Goal: Task Accomplishment & Management: Manage account settings

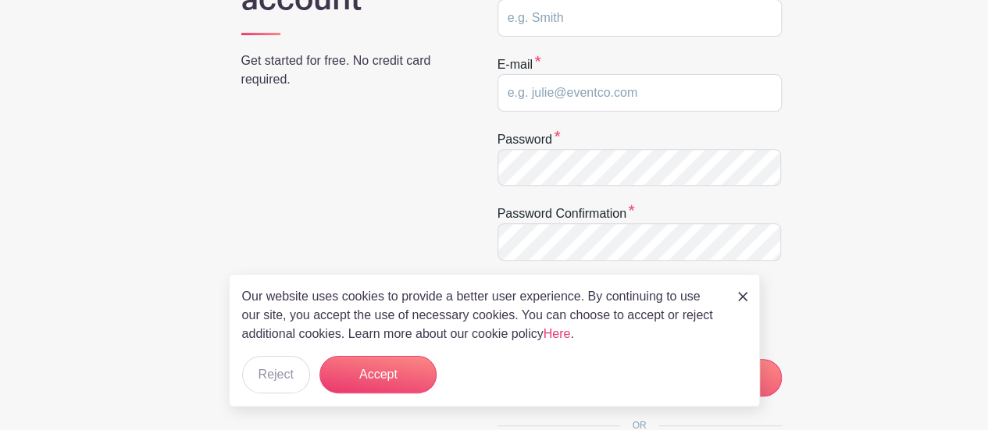
scroll to position [258, 0]
click at [740, 294] on img at bounding box center [742, 296] width 9 height 9
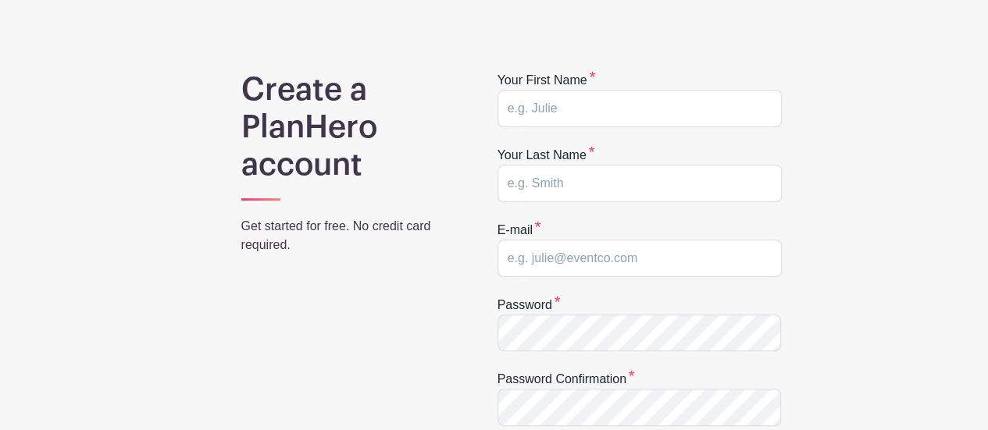
scroll to position [91, 0]
click at [540, 103] on input "text" at bounding box center [639, 109] width 284 height 37
type input "Taryn"
type input "Holman"
type input "[EMAIL_ADDRESS][DOMAIN_NAME]"
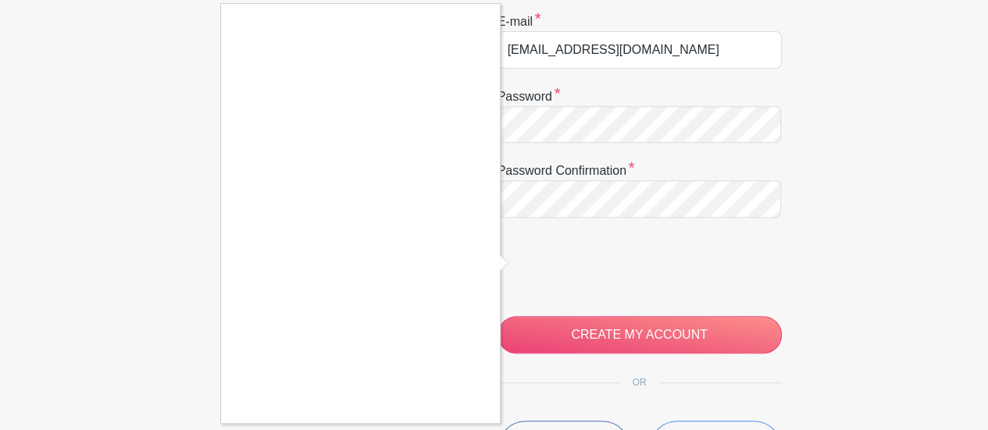
scroll to position [312, 0]
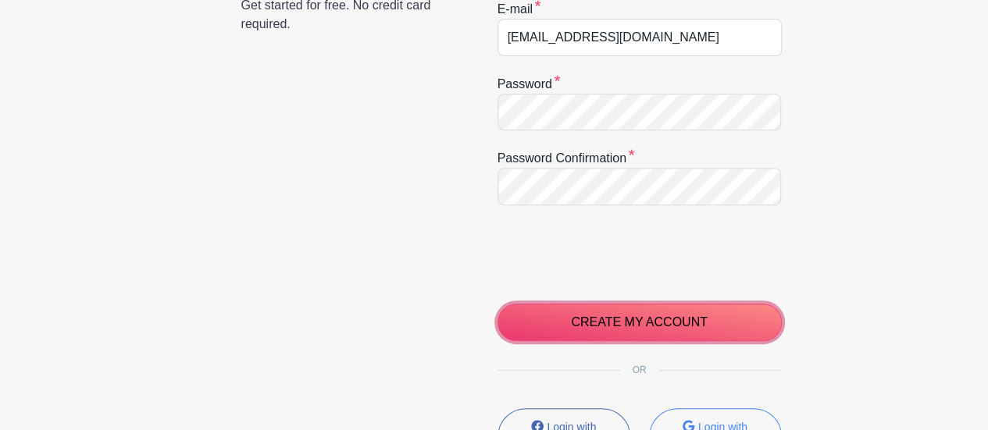
click at [581, 324] on input "CREATE MY ACCOUNT" at bounding box center [639, 322] width 284 height 37
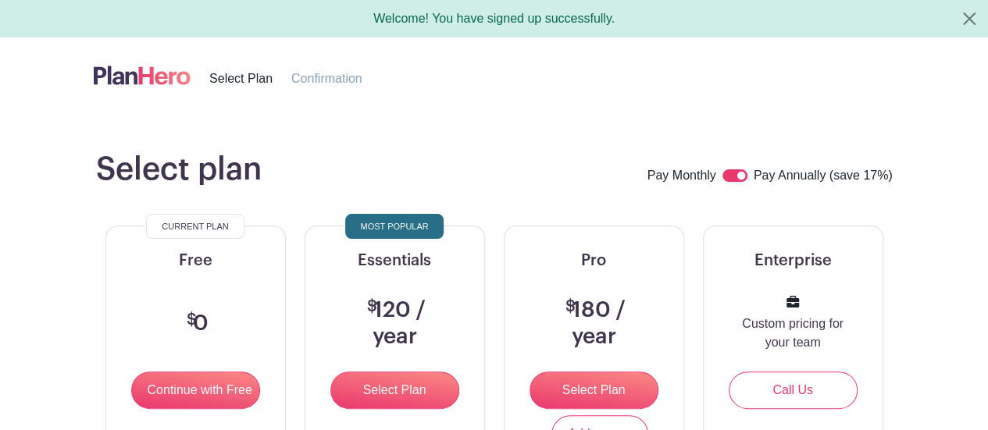
scroll to position [144, 0]
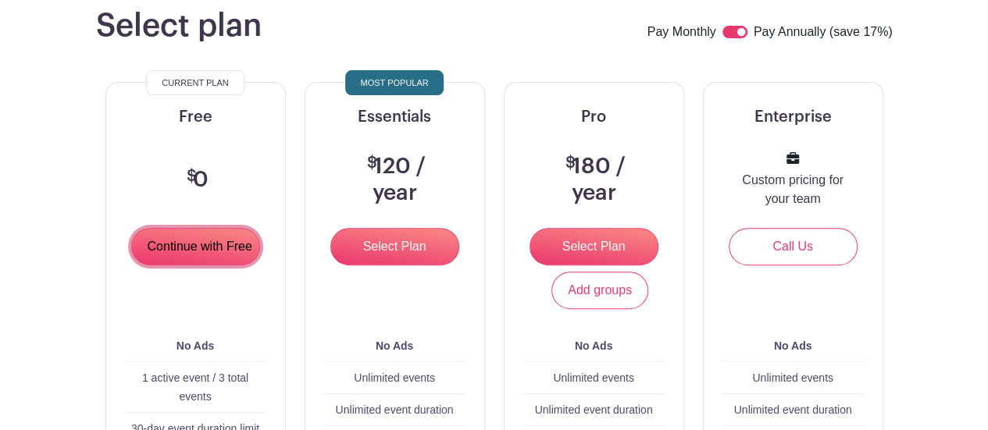
click at [203, 241] on input "Continue with Free" at bounding box center [195, 246] width 129 height 37
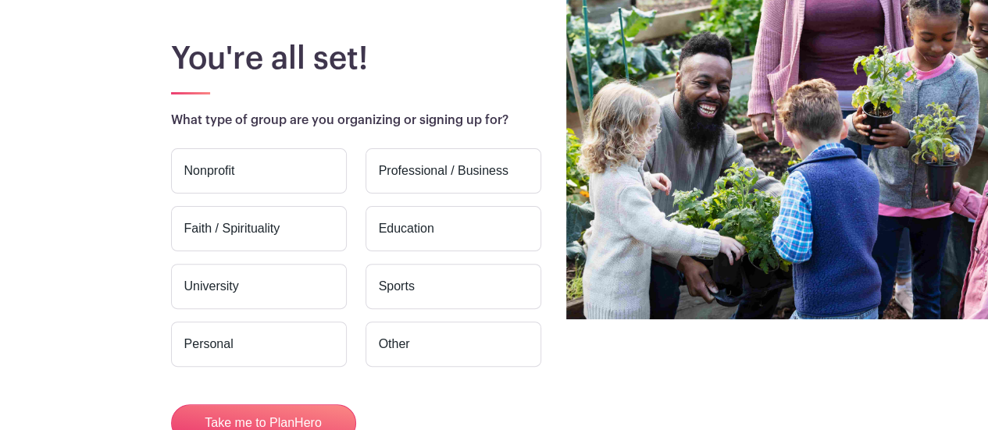
scroll to position [110, 0]
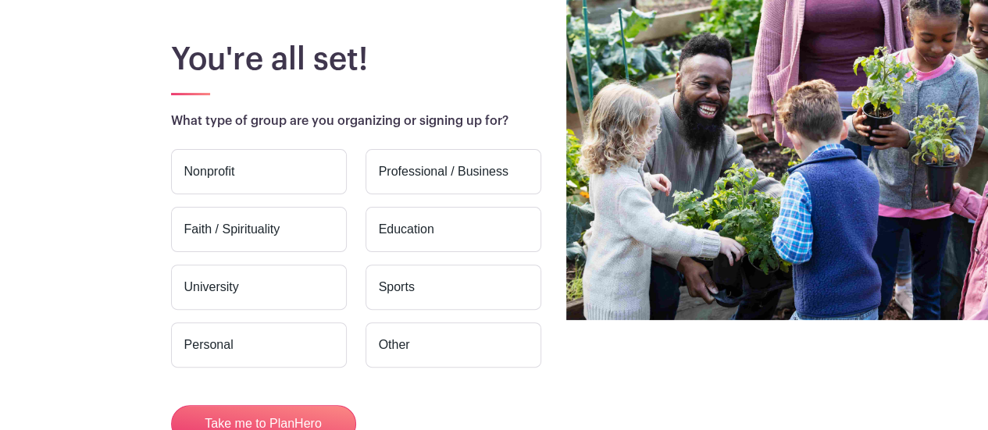
click at [441, 225] on label "Education" at bounding box center [453, 229] width 176 height 45
click at [0, 0] on input "Education" at bounding box center [0, 0] width 0 height 0
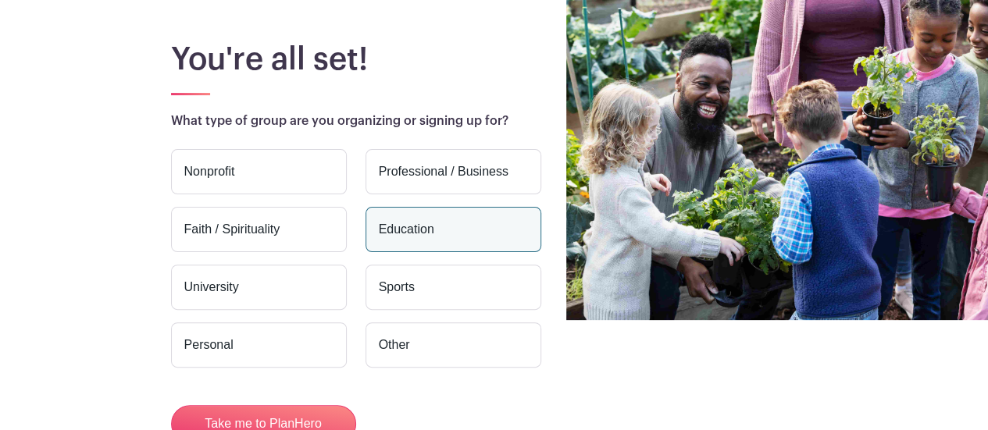
scroll to position [217, 0]
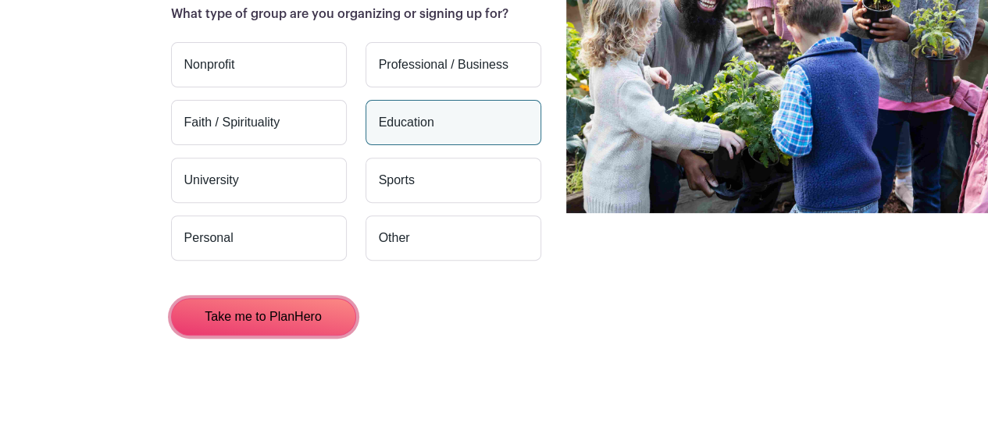
click at [293, 304] on button "Take me to PlanHero" at bounding box center [263, 316] width 185 height 37
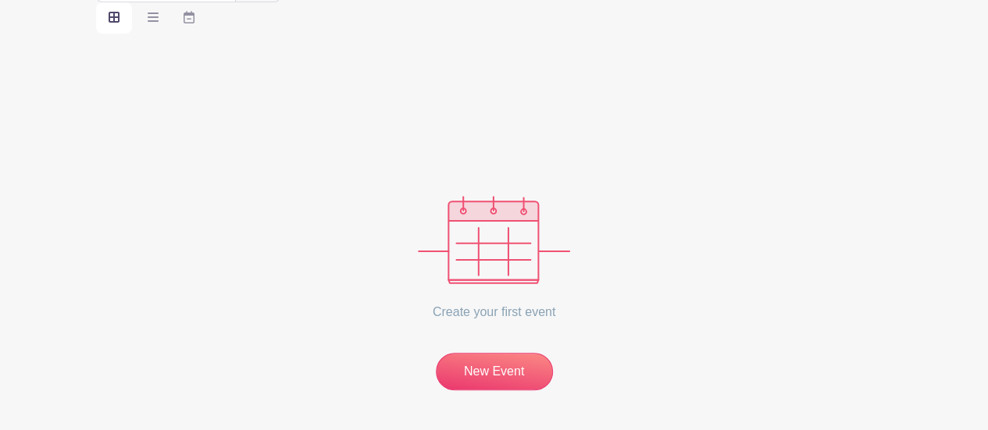
scroll to position [241, 0]
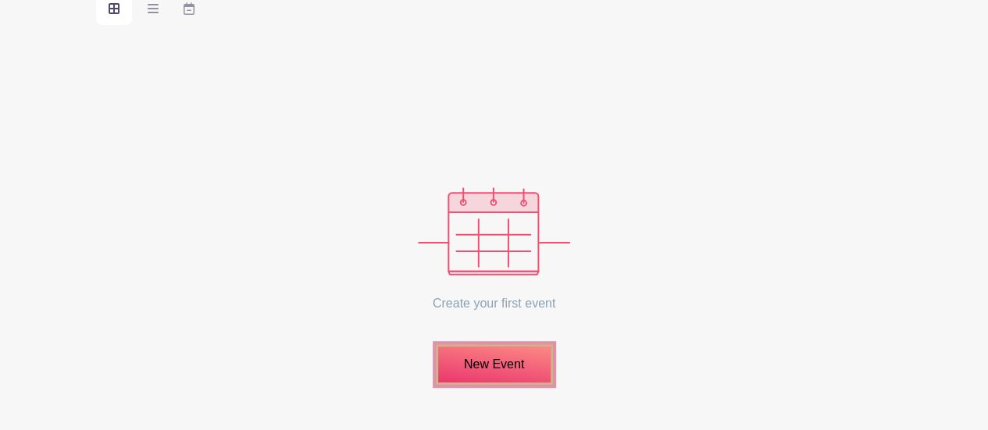
click at [523, 369] on link "New Event" at bounding box center [494, 364] width 117 height 41
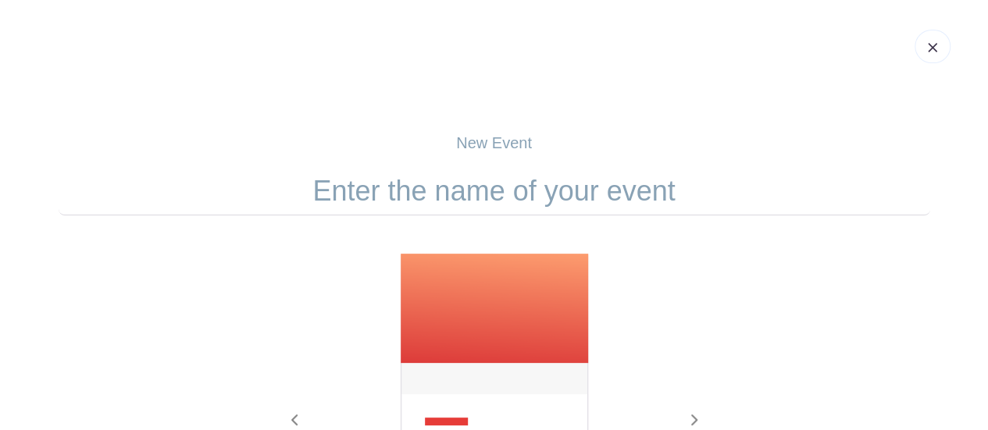
click at [470, 198] on input "text" at bounding box center [495, 191] width 872 height 48
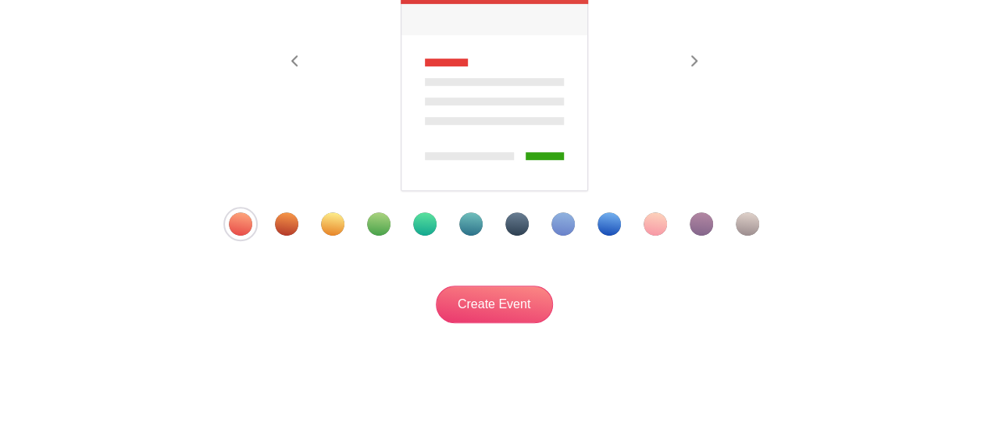
scroll to position [330, 0]
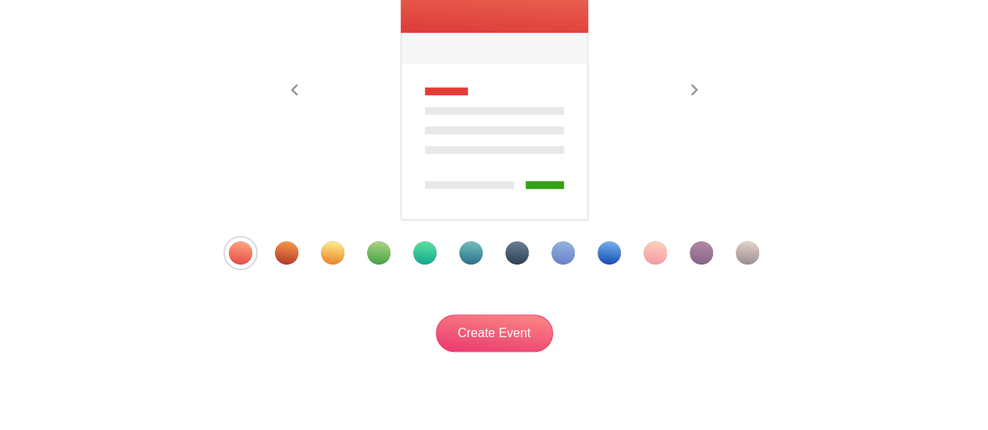
type input "Wellness Day"
click at [652, 257] on div "Template 10" at bounding box center [655, 252] width 23 height 23
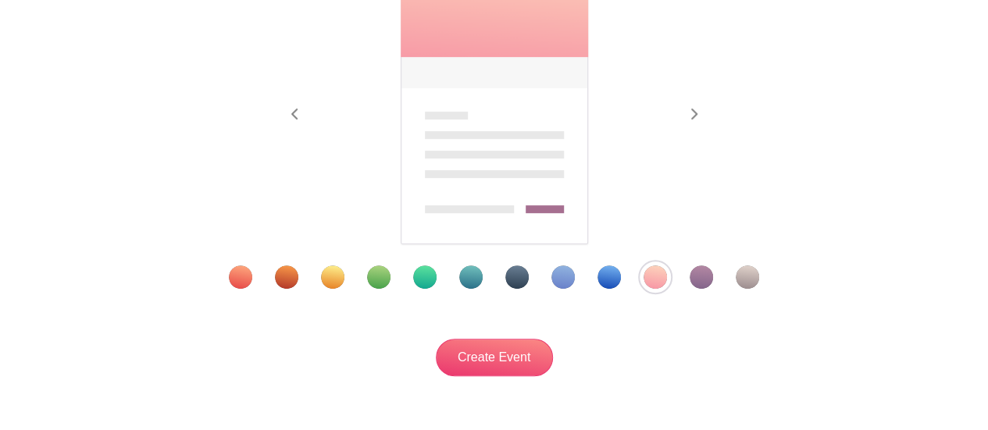
scroll to position [335, 0]
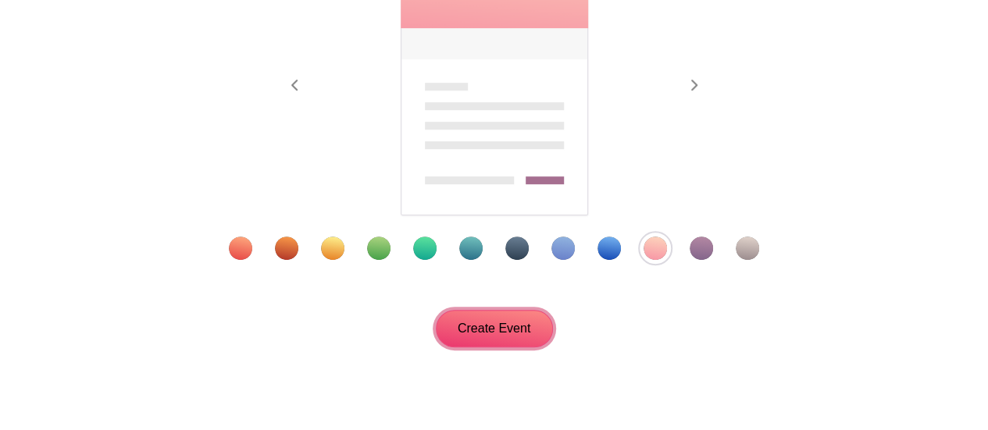
click at [479, 337] on input "Create Event" at bounding box center [494, 328] width 117 height 37
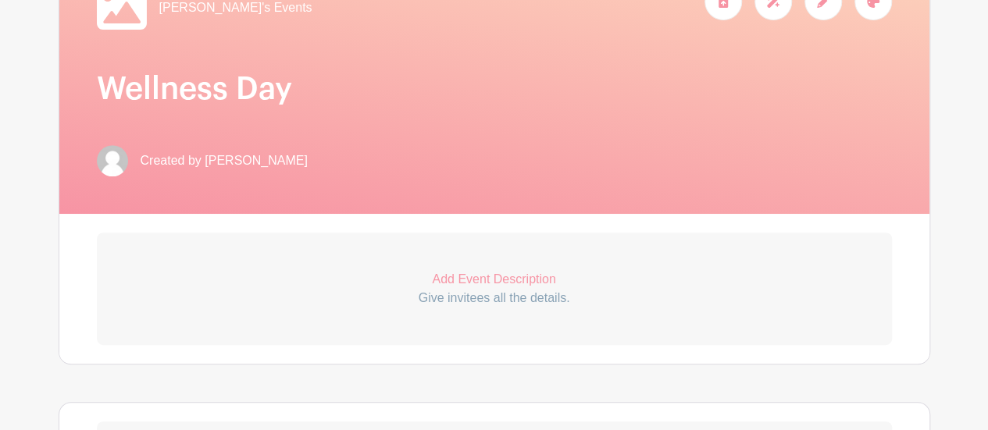
scroll to position [294, 0]
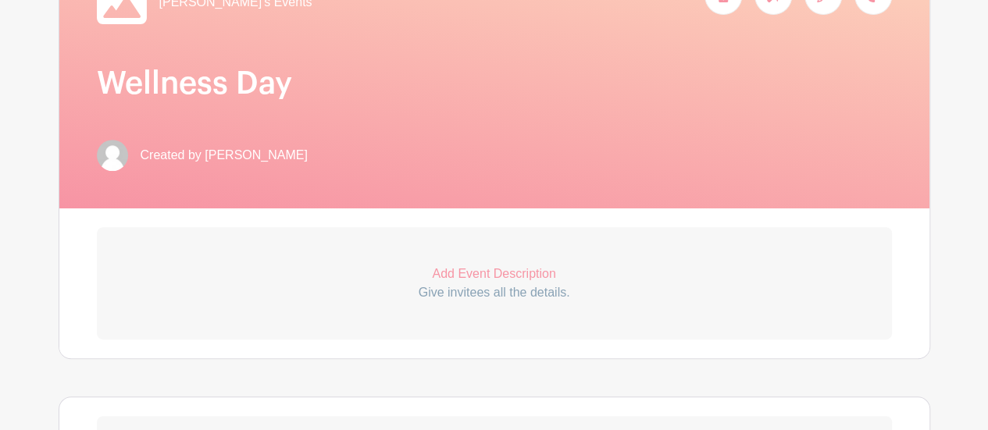
click at [479, 337] on link "Add Event Description Give invitees all the details." at bounding box center [494, 283] width 795 height 112
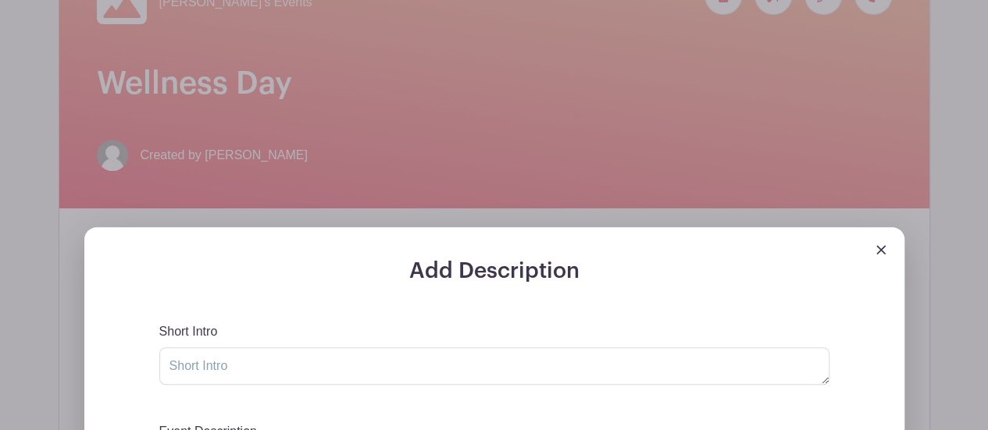
scroll to position [459, 0]
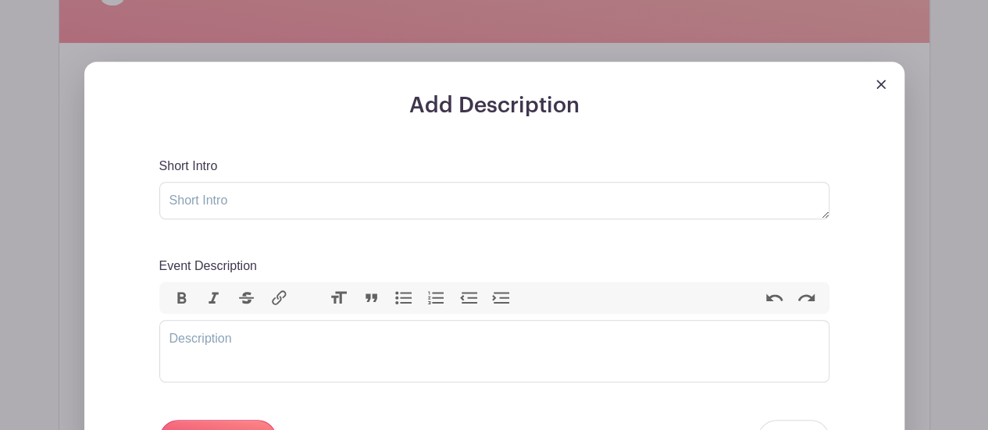
click at [884, 77] on link at bounding box center [880, 83] width 9 height 13
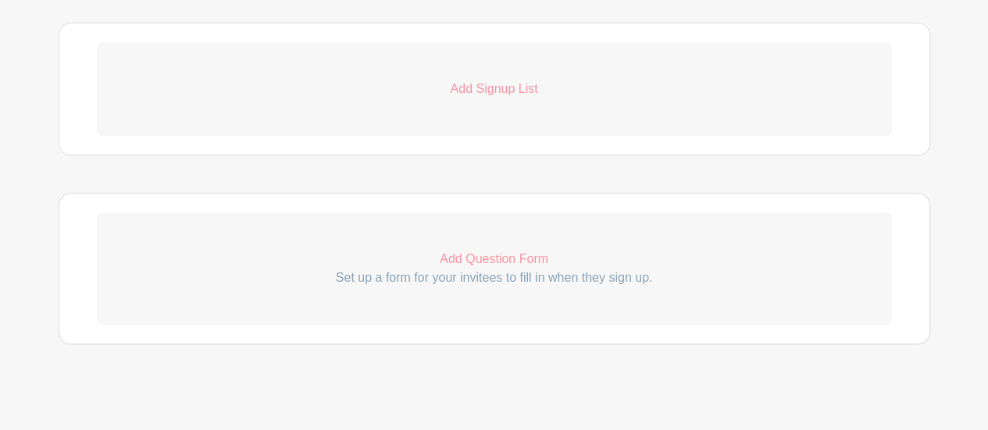
scroll to position [865, 0]
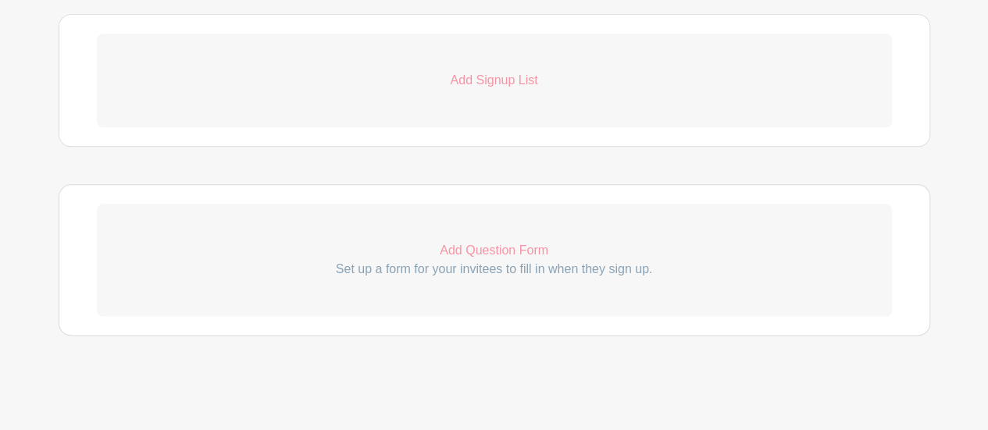
click at [519, 248] on p "Add Question Form" at bounding box center [494, 250] width 795 height 19
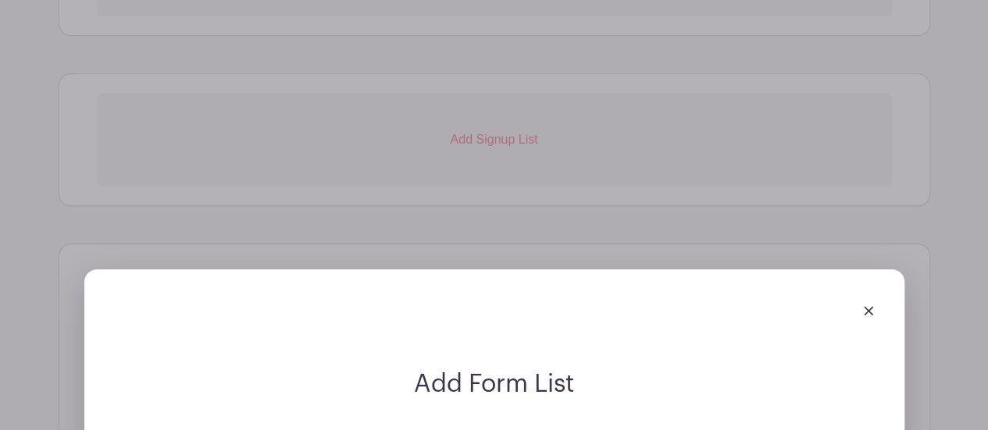
scroll to position [792, 0]
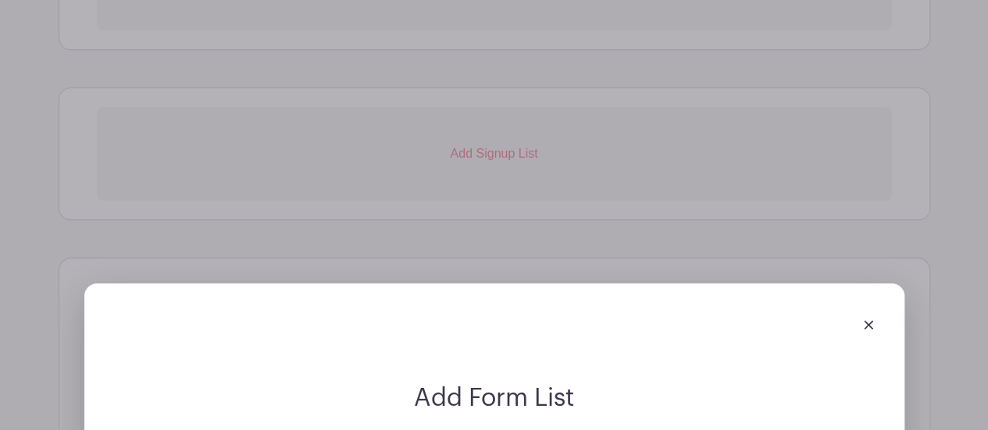
click at [872, 324] on img at bounding box center [868, 324] width 9 height 9
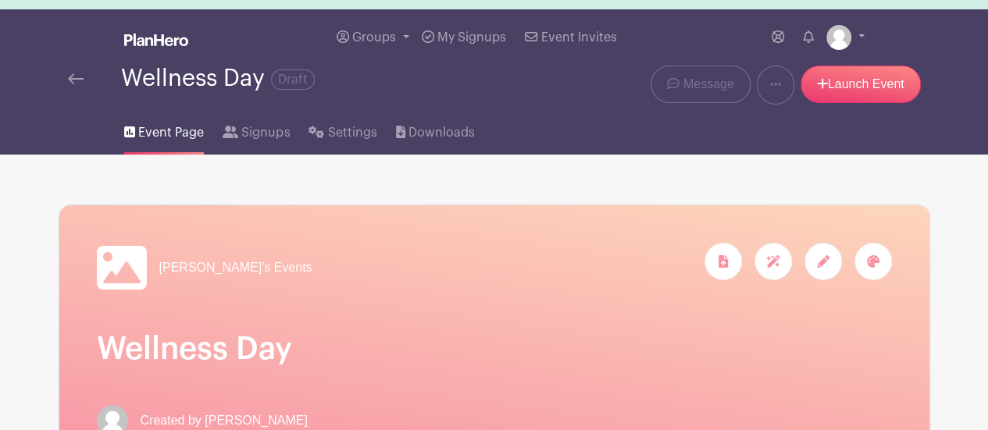
scroll to position [28, 0]
click at [261, 131] on span "Signups" at bounding box center [265, 132] width 48 height 19
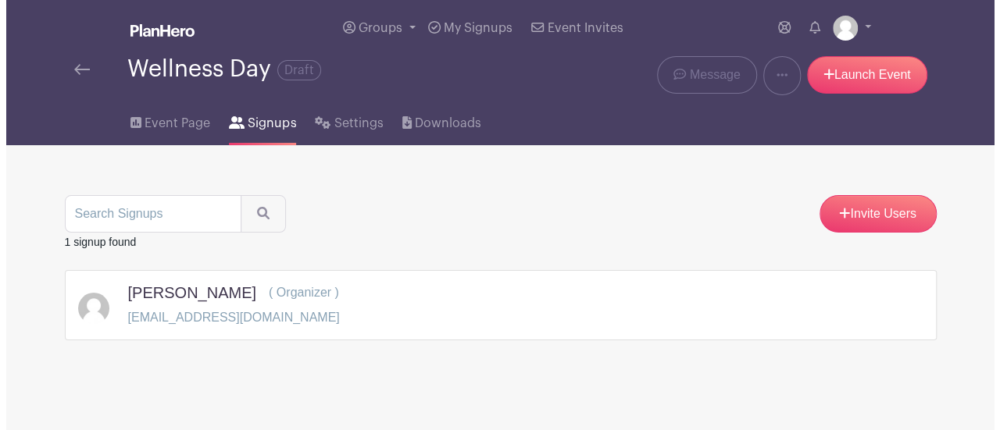
scroll to position [6, 0]
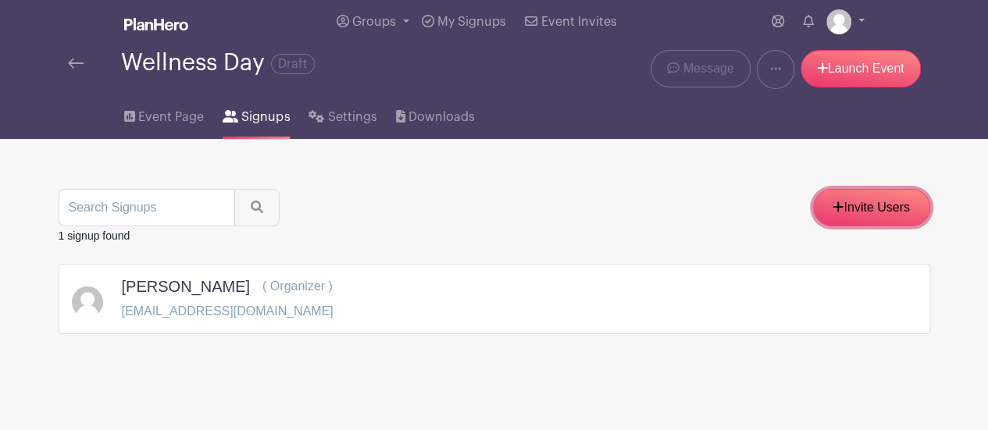
click at [860, 215] on link "Invite Users" at bounding box center [871, 207] width 117 height 37
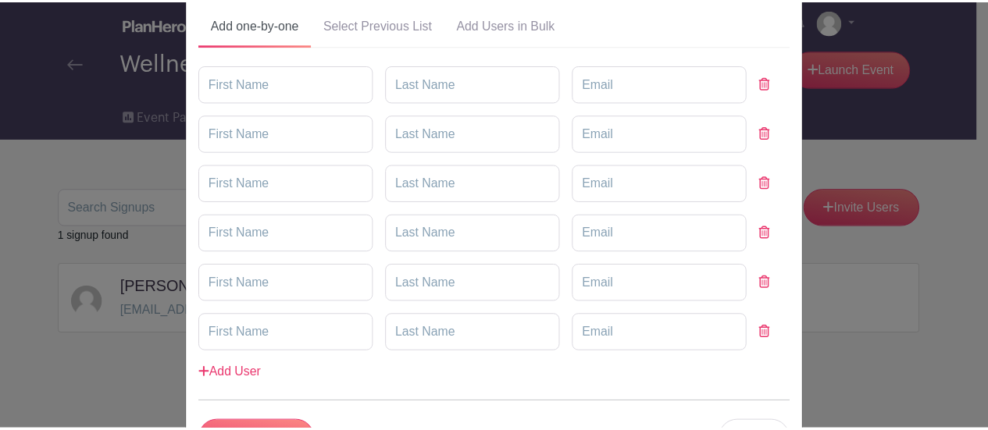
scroll to position [0, 0]
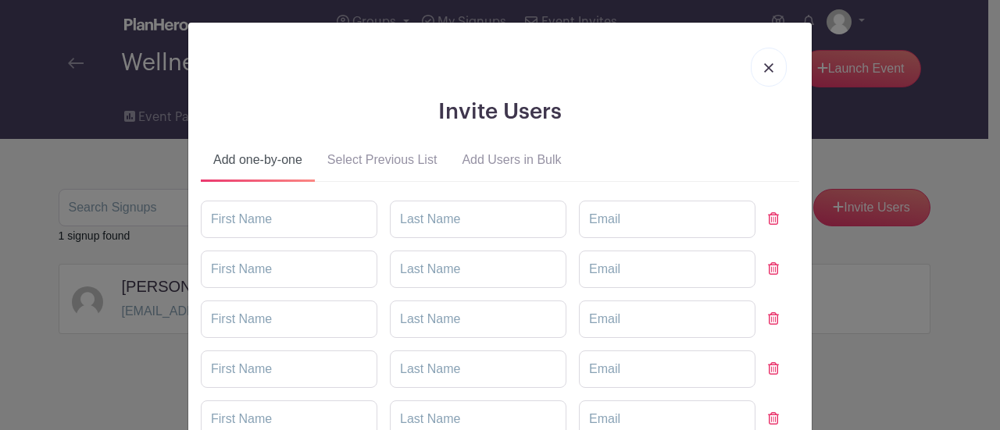
click at [498, 160] on button "Add Users in Bulk" at bounding box center [511, 162] width 124 height 37
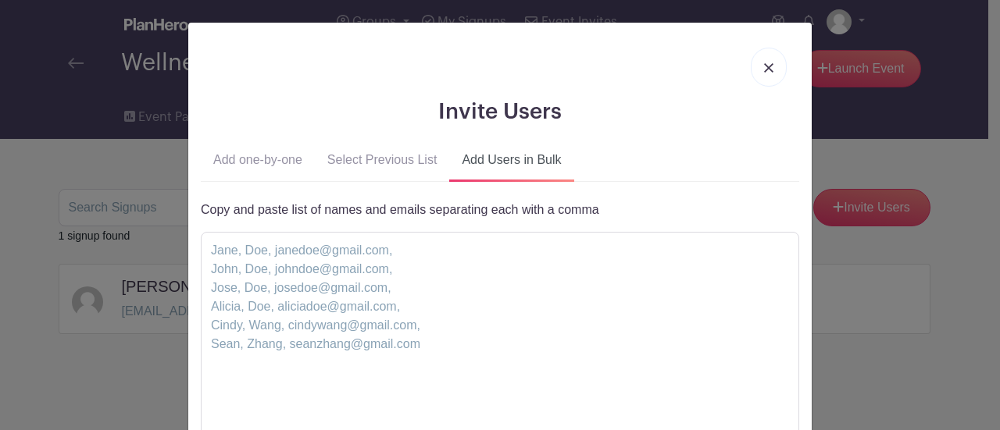
click at [768, 60] on link at bounding box center [769, 67] width 36 height 39
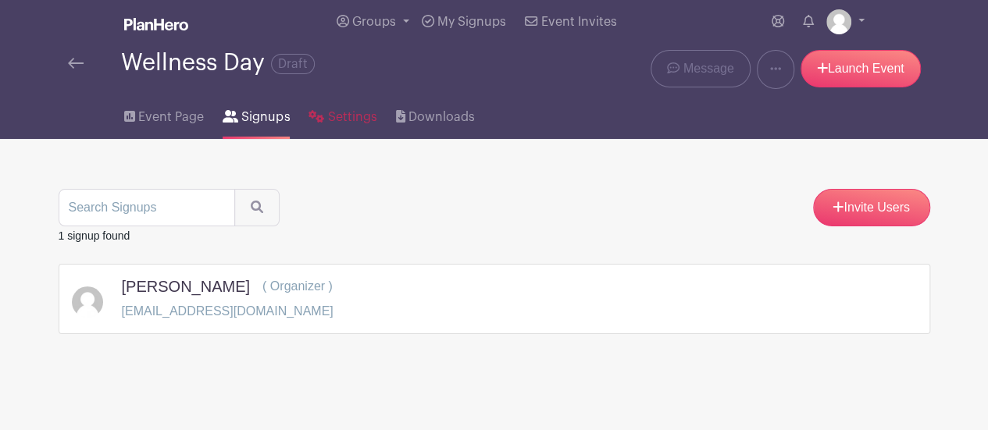
click at [355, 122] on span "Settings" at bounding box center [352, 117] width 49 height 19
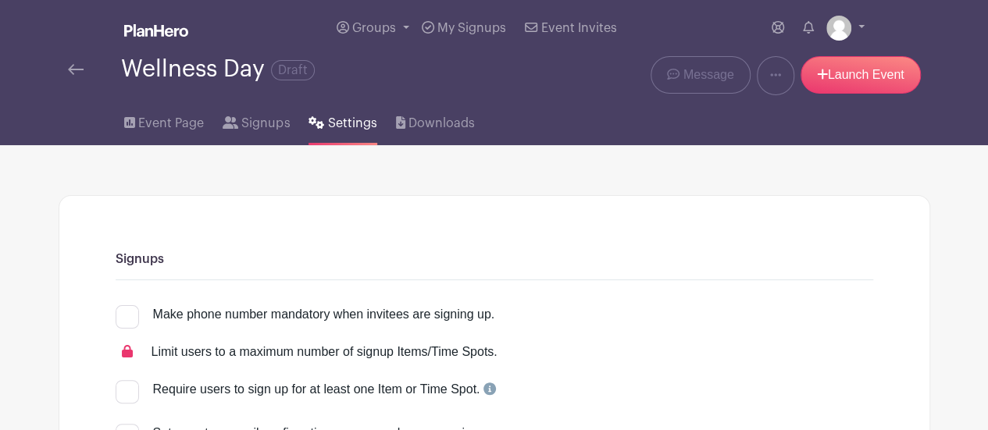
scroll to position [2, 0]
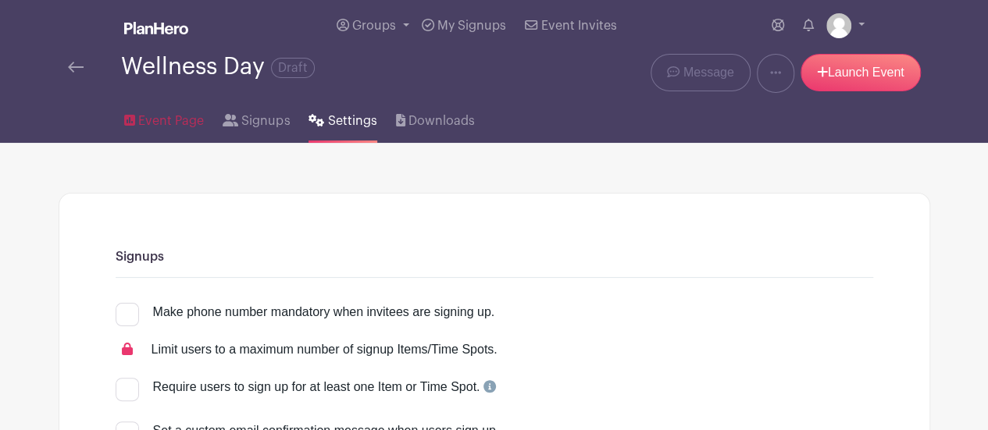
click at [168, 115] on span "Event Page" at bounding box center [171, 121] width 66 height 19
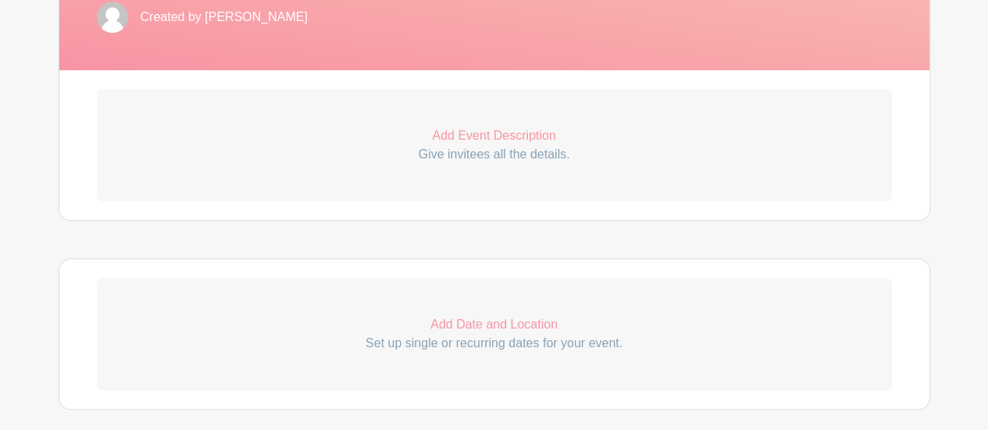
scroll to position [395, 0]
click at [463, 321] on p "Add Date and Location" at bounding box center [494, 324] width 795 height 19
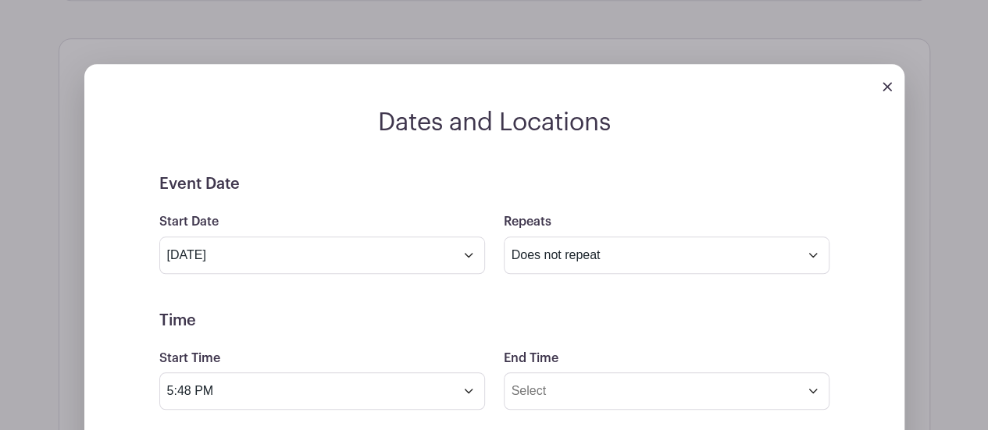
scroll to position [616, 0]
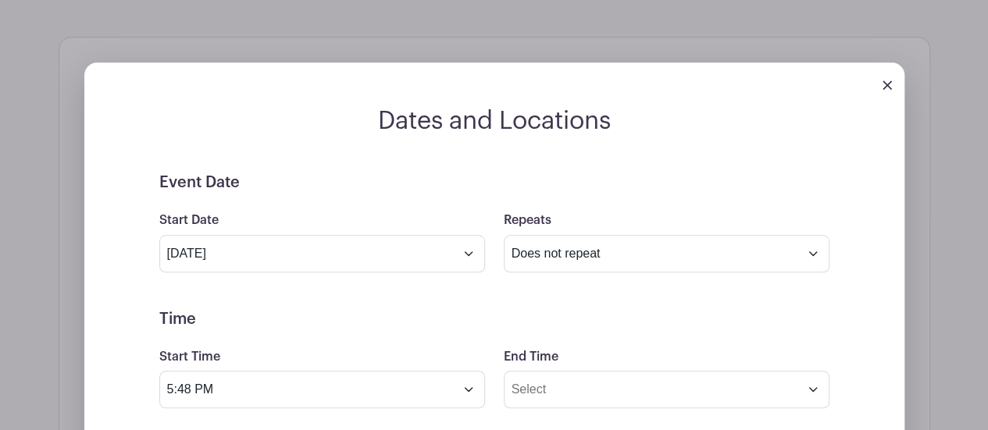
click at [494, 256] on div "Repeats Does not repeat Daily Weekly Monthly on day 10 Monthly on the second [D…" at bounding box center [666, 241] width 344 height 61
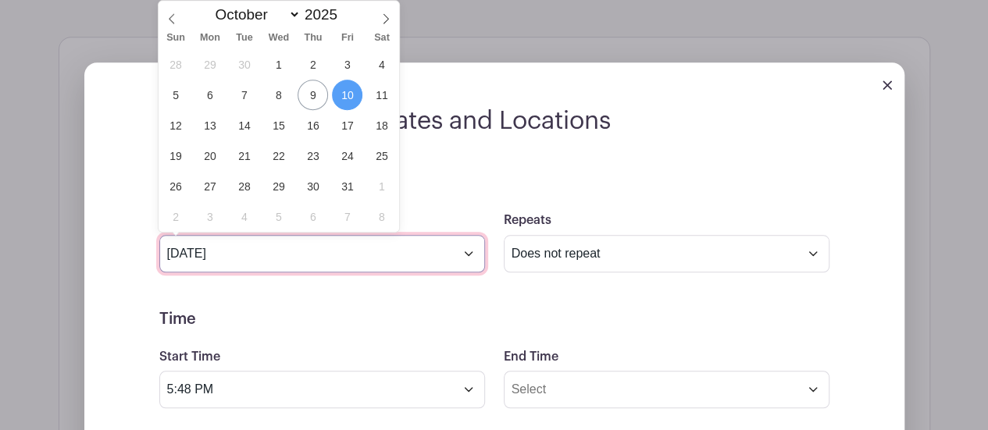
click at [480, 252] on input "[DATE]" at bounding box center [322, 253] width 326 height 37
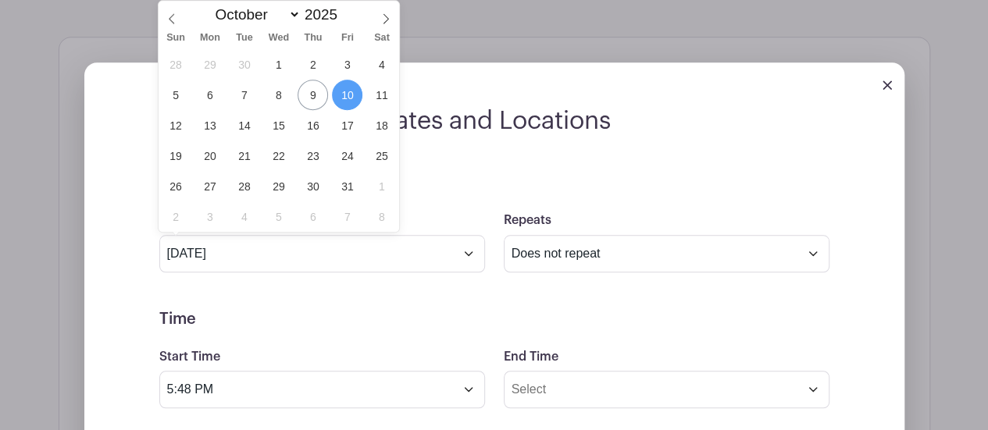
click at [375, 10] on span at bounding box center [386, 14] width 27 height 27
select select "10"
click at [278, 181] on span "26" at bounding box center [278, 186] width 30 height 30
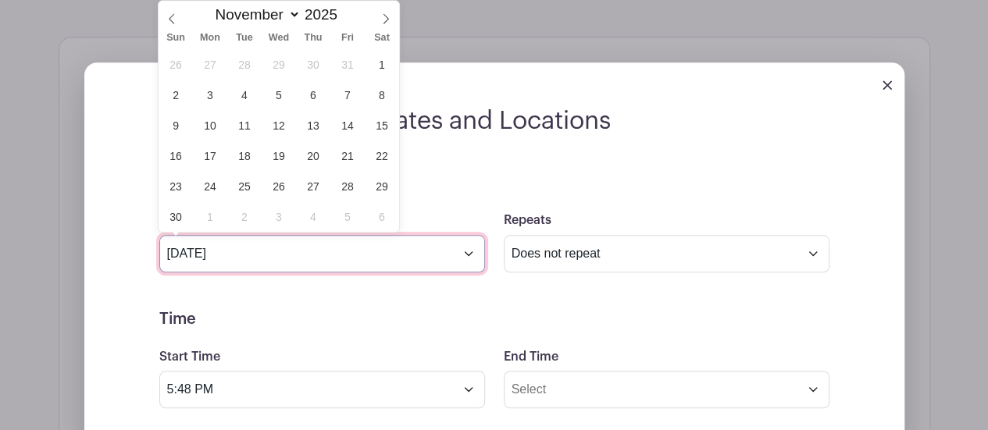
type input "[DATE]"
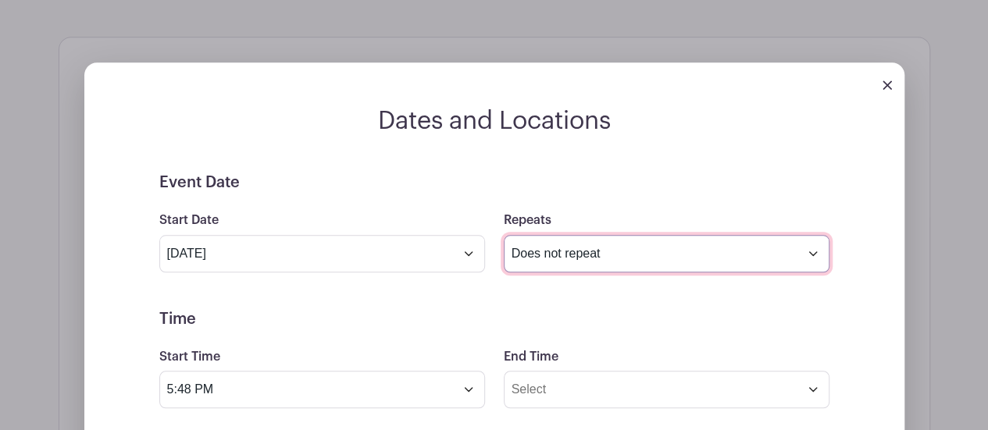
click at [686, 249] on select "Does not repeat Daily Weekly Monthly on day 26 Monthly on the fourth [DATE] Oth…" at bounding box center [667, 253] width 326 height 37
click at [504, 235] on select "Does not repeat Daily Weekly Monthly on day 26 Monthly on the fourth [DATE] Oth…" at bounding box center [667, 253] width 326 height 37
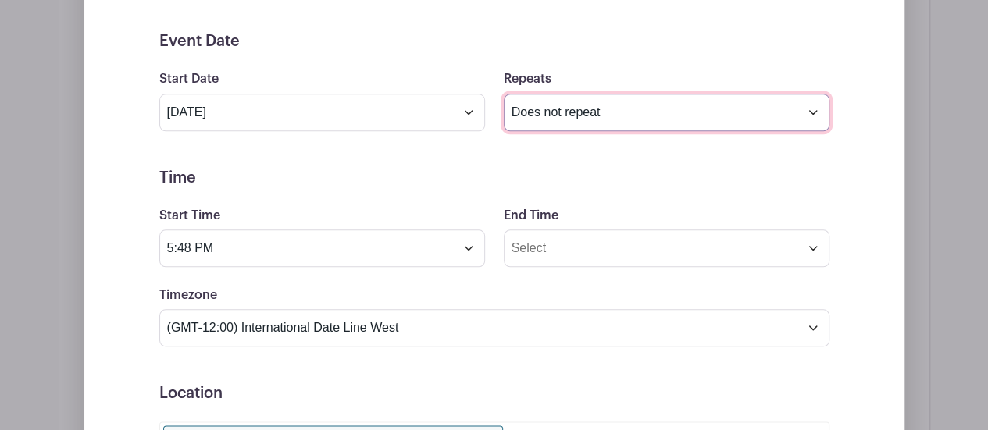
scroll to position [758, 0]
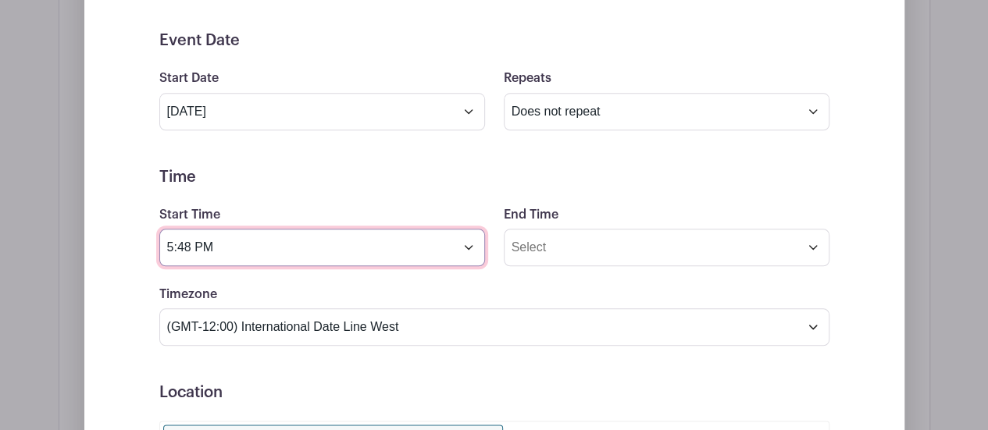
click at [458, 241] on input "5:48 PM" at bounding box center [322, 247] width 326 height 37
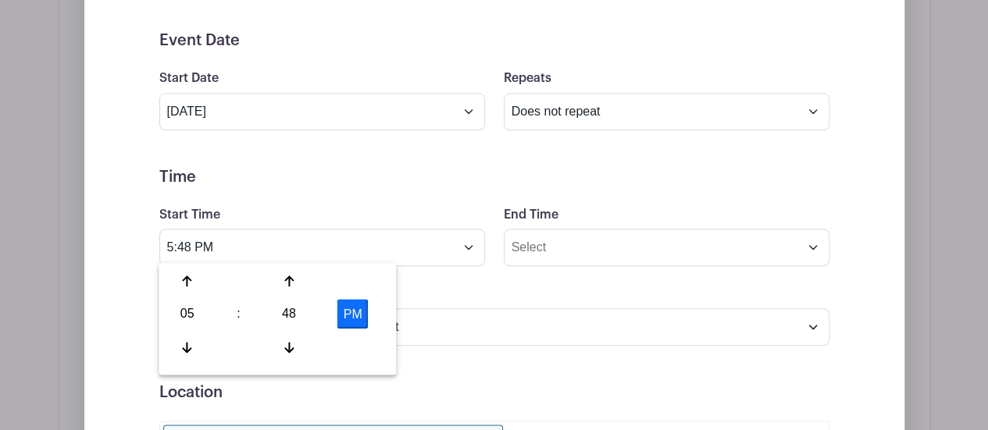
click at [184, 333] on div at bounding box center [187, 348] width 51 height 30
click at [187, 291] on div at bounding box center [187, 281] width 51 height 30
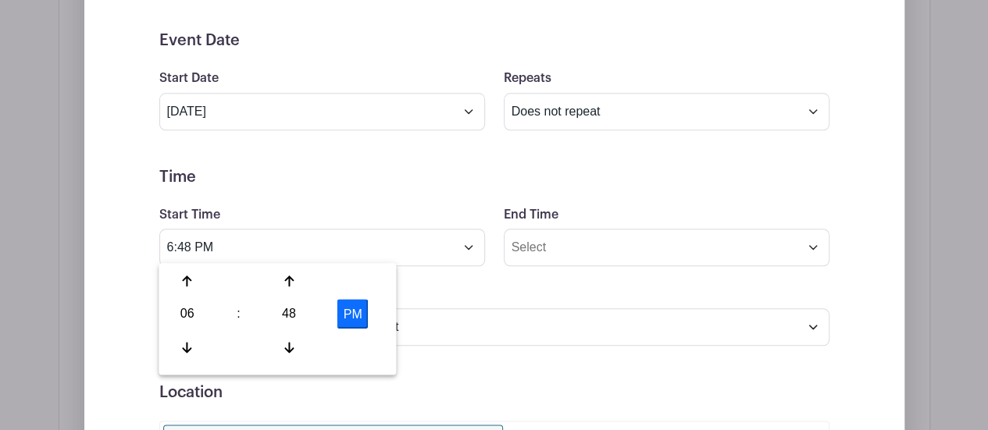
click at [187, 291] on div at bounding box center [187, 281] width 51 height 30
click at [298, 349] on div at bounding box center [289, 348] width 51 height 30
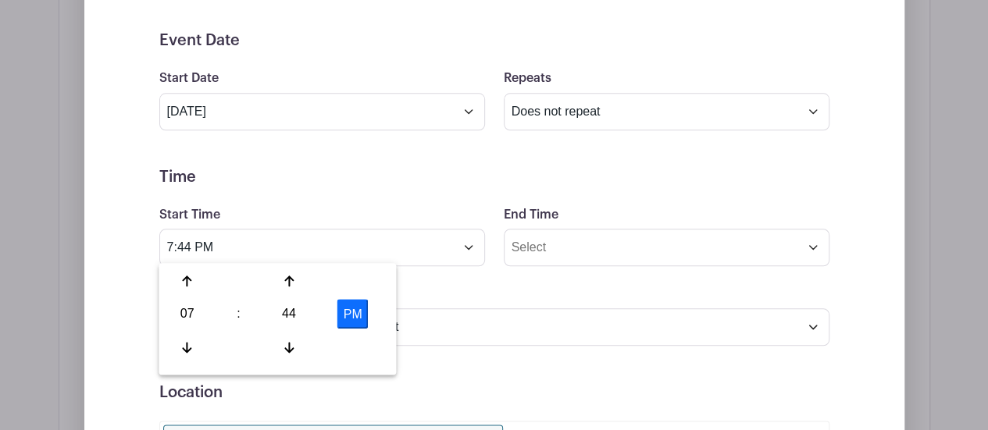
click at [300, 355] on div at bounding box center [289, 348] width 51 height 30
click at [296, 350] on div at bounding box center [289, 348] width 51 height 30
click at [295, 350] on div at bounding box center [289, 348] width 51 height 30
click at [351, 323] on button "PM" at bounding box center [352, 314] width 31 height 30
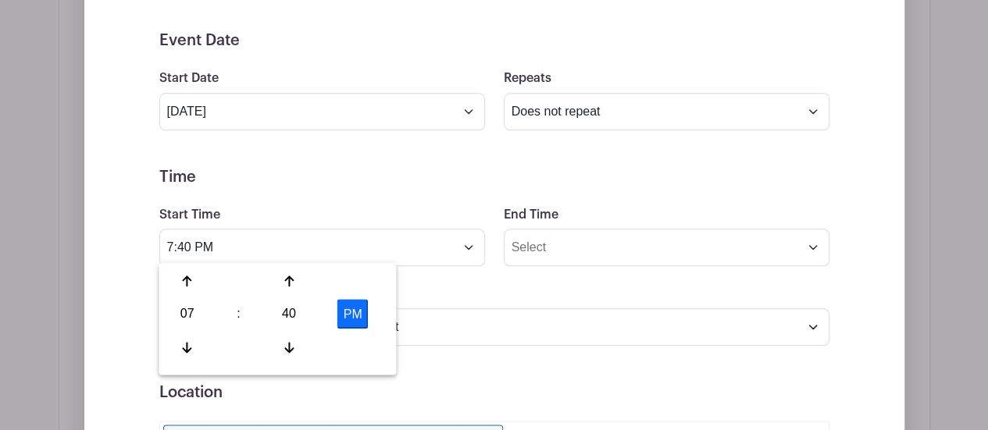
type input "7:40 AM"
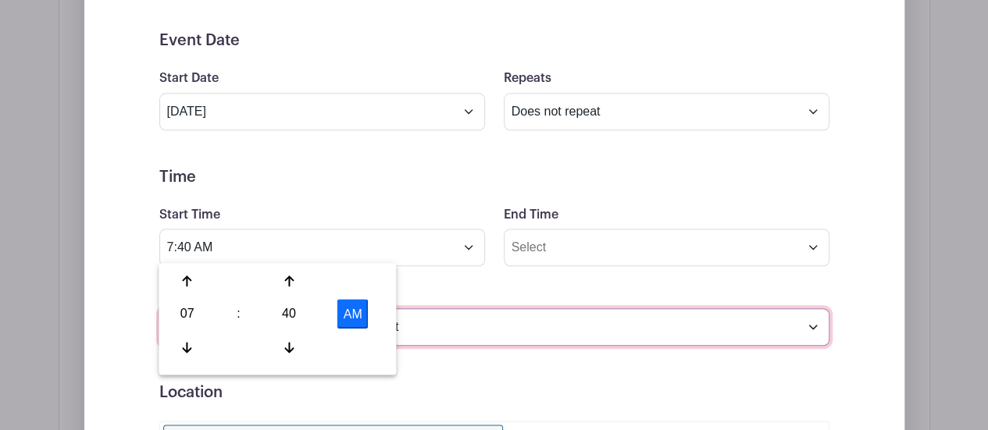
click at [479, 316] on select "(GMT-12:00) International Date Line West (GMT-11:00) [US_STATE] (GMT-11:00) [GE…" at bounding box center [494, 326] width 670 height 37
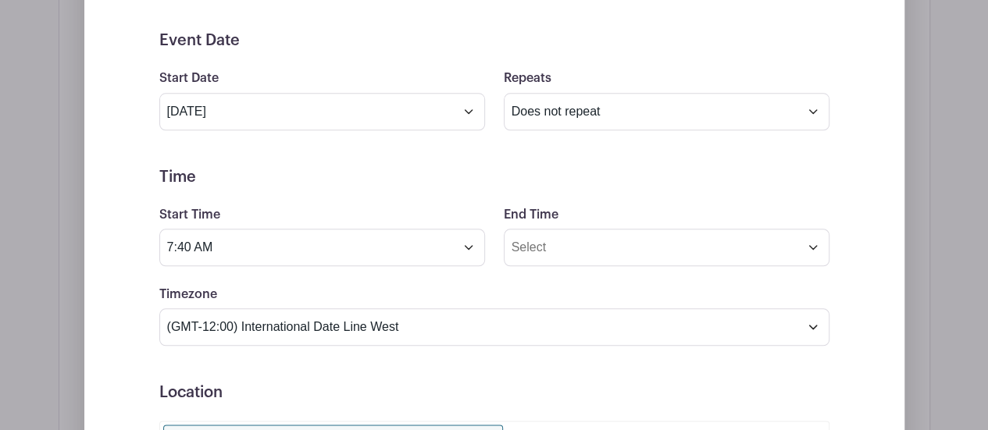
click at [550, 376] on form "Event Date Start Date [DATE] Repeats Does not repeat Daily Weekly Monthly on da…" at bounding box center [494, 382] width 670 height 703
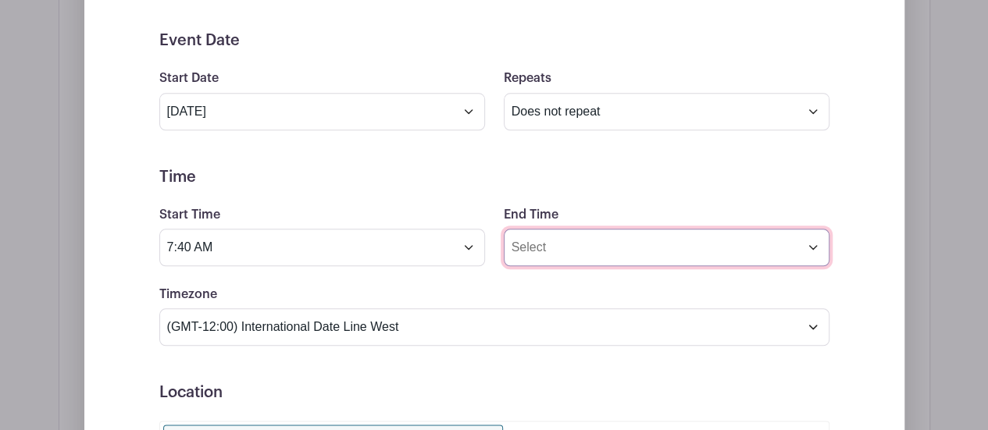
click at [592, 258] on input "End Time" at bounding box center [667, 247] width 326 height 37
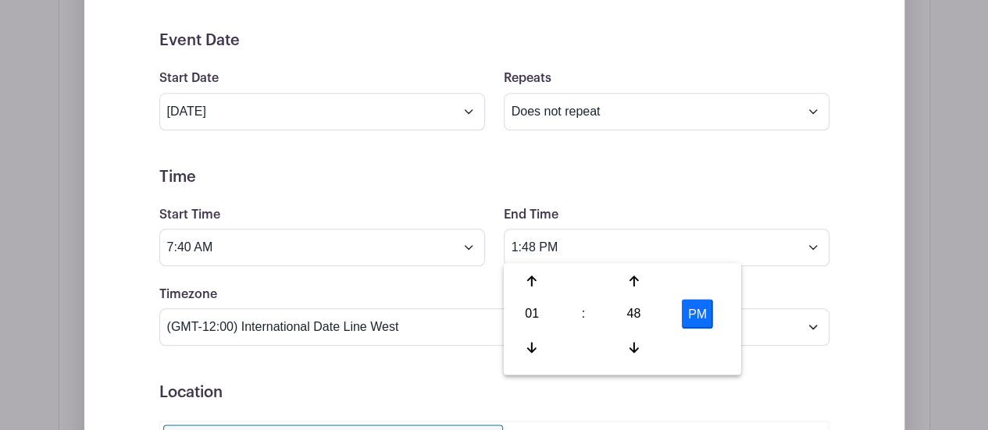
click at [526, 339] on div at bounding box center [532, 348] width 51 height 30
click at [529, 284] on icon at bounding box center [531, 281] width 9 height 12
click at [534, 343] on icon at bounding box center [531, 347] width 9 height 12
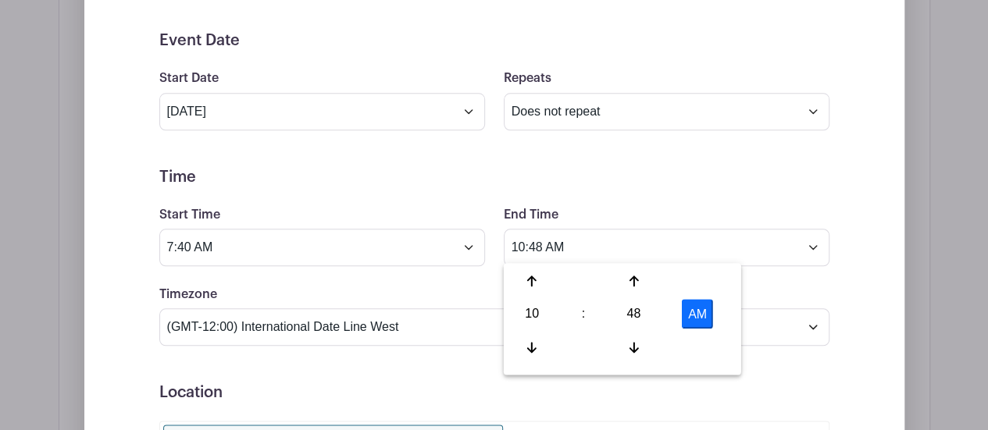
click at [626, 280] on div at bounding box center [633, 281] width 51 height 30
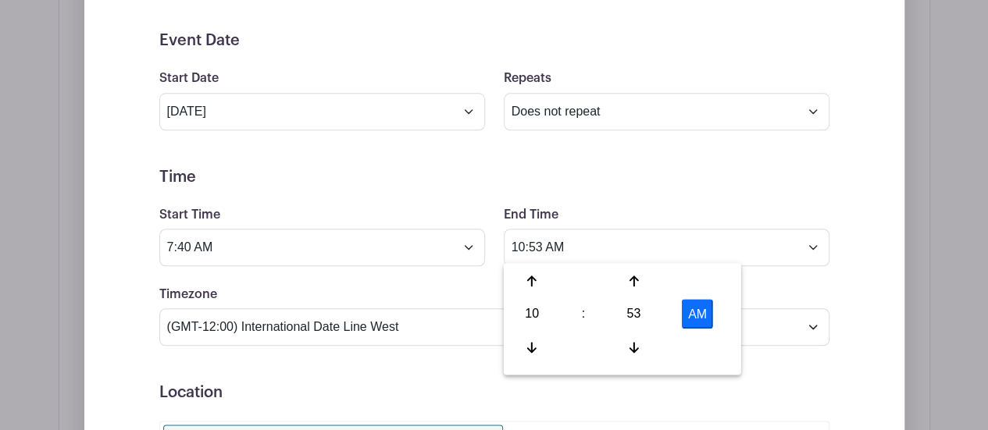
click at [626, 280] on div at bounding box center [633, 281] width 51 height 30
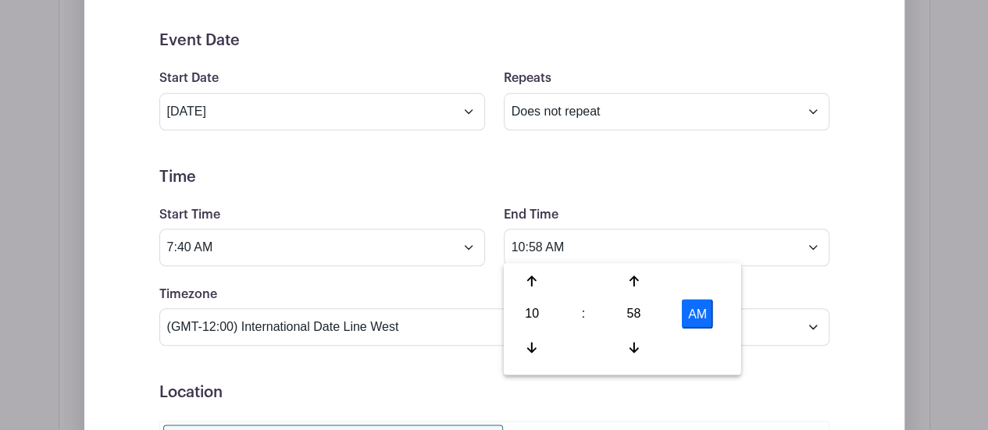
click at [626, 280] on div at bounding box center [633, 281] width 51 height 30
click at [626, 283] on div at bounding box center [633, 281] width 51 height 30
type input "11:00 AM"
click at [426, 187] on form "Event Date Start Date [DATE] Repeats Does not repeat Daily Weekly Monthly on da…" at bounding box center [494, 382] width 670 height 703
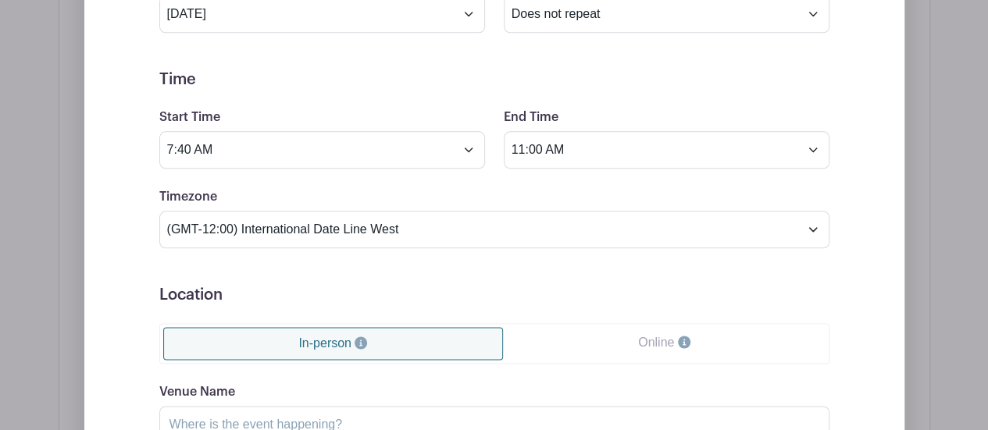
scroll to position [857, 0]
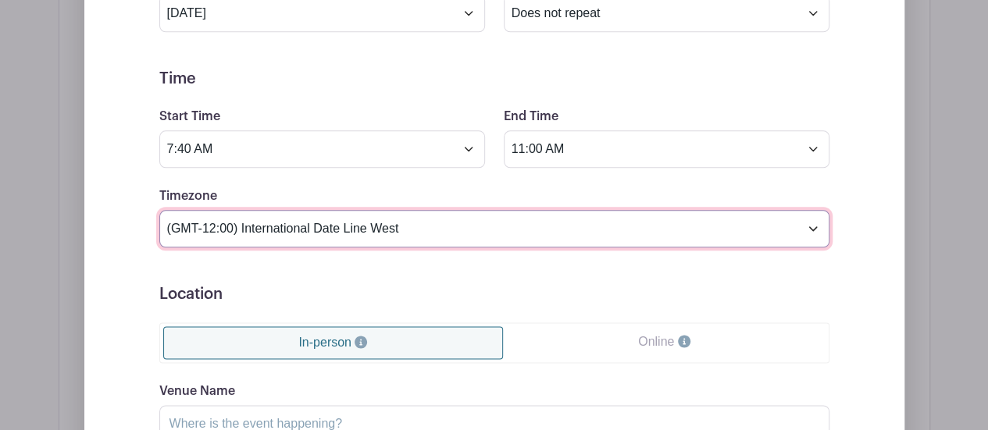
click at [388, 223] on select "(GMT-12:00) International Date Line West (GMT-11:00) [US_STATE] (GMT-11:00) [GE…" at bounding box center [494, 228] width 670 height 37
select select "Eastern Time ([GEOGRAPHIC_DATA] & [GEOGRAPHIC_DATA])"
click at [159, 210] on select "(GMT-12:00) International Date Line West (GMT-11:00) [US_STATE] (GMT-11:00) [GE…" at bounding box center [494, 228] width 670 height 37
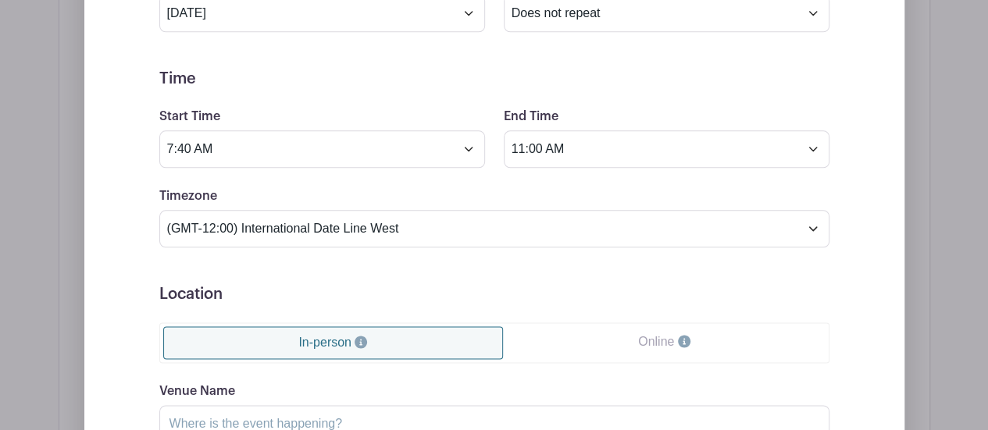
click at [330, 271] on form "Event Date Start Date [DATE] Repeats Does not repeat Daily Weekly Monthly on da…" at bounding box center [494, 284] width 670 height 703
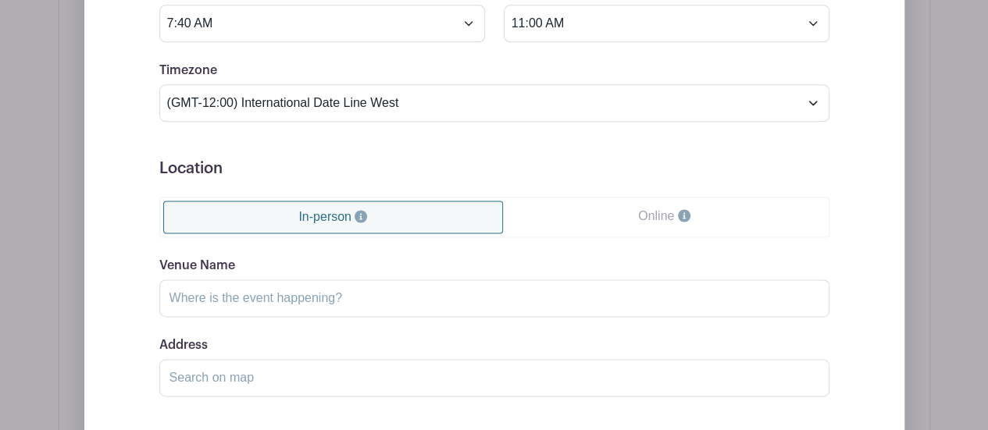
scroll to position [993, 0]
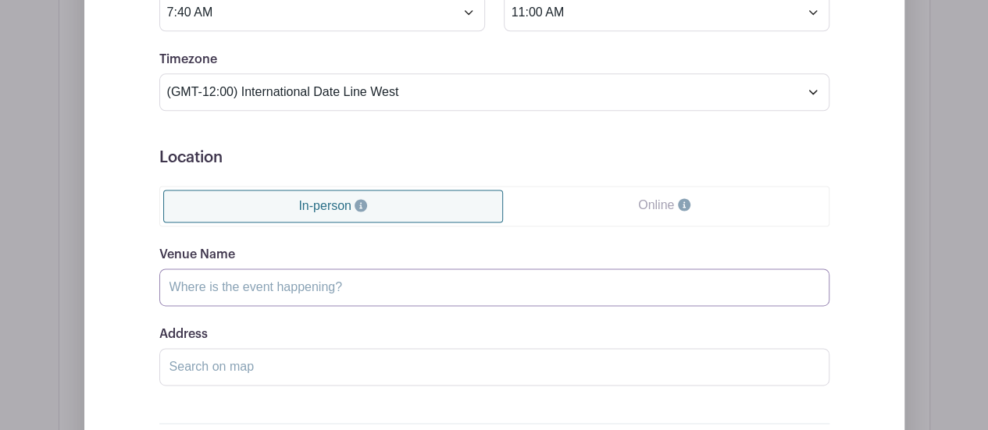
click at [442, 280] on input "Venue Name" at bounding box center [494, 287] width 670 height 37
type input "[PERSON_NAME]/[GEOGRAPHIC_DATA]"
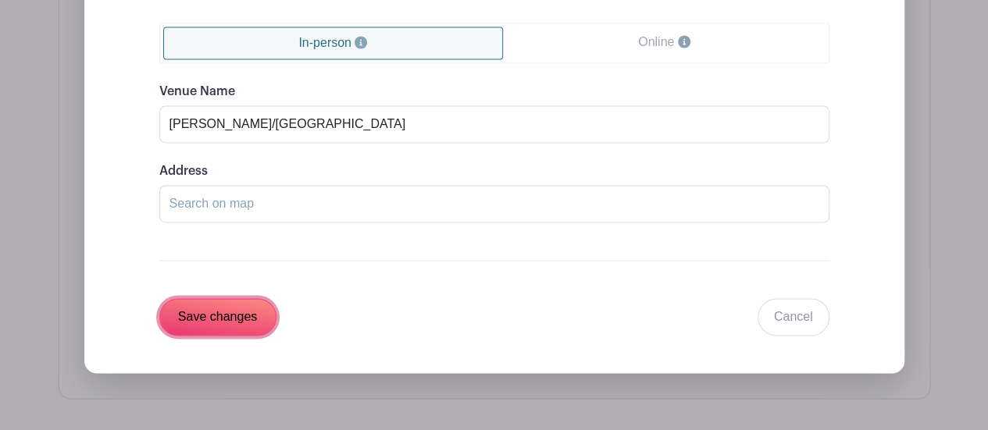
click at [233, 307] on input "Save changes" at bounding box center [217, 316] width 117 height 37
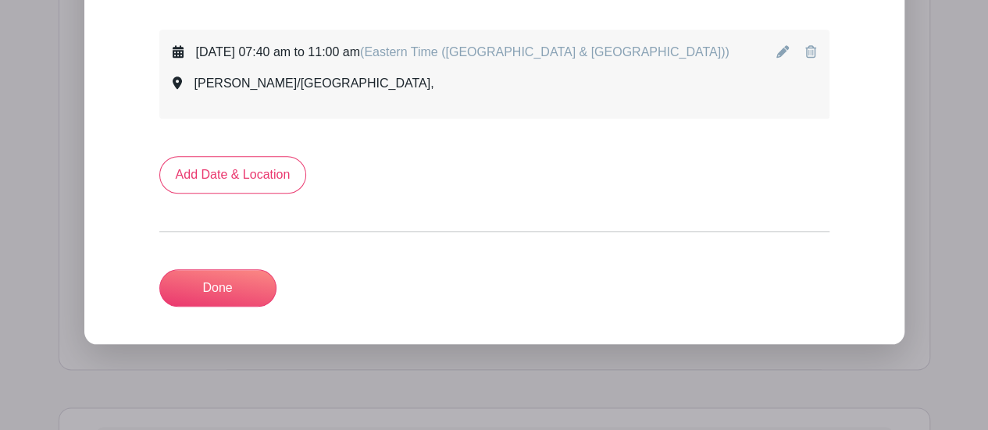
scroll to position [756, 0]
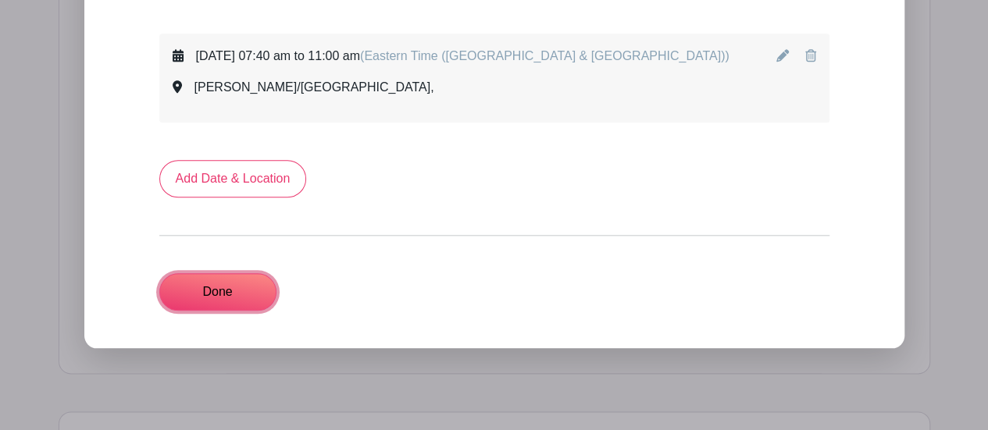
click at [216, 296] on link "Done" at bounding box center [217, 291] width 117 height 37
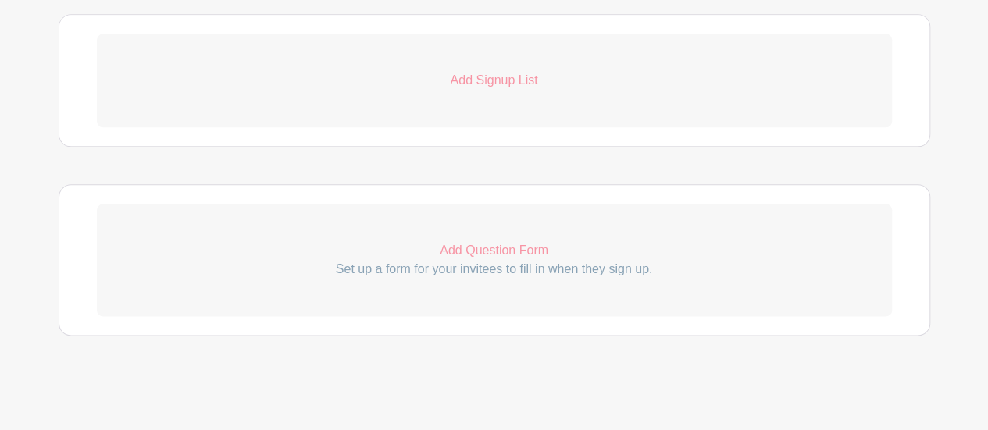
scroll to position [853, 0]
click at [473, 242] on p "Add Question Form" at bounding box center [494, 251] width 795 height 19
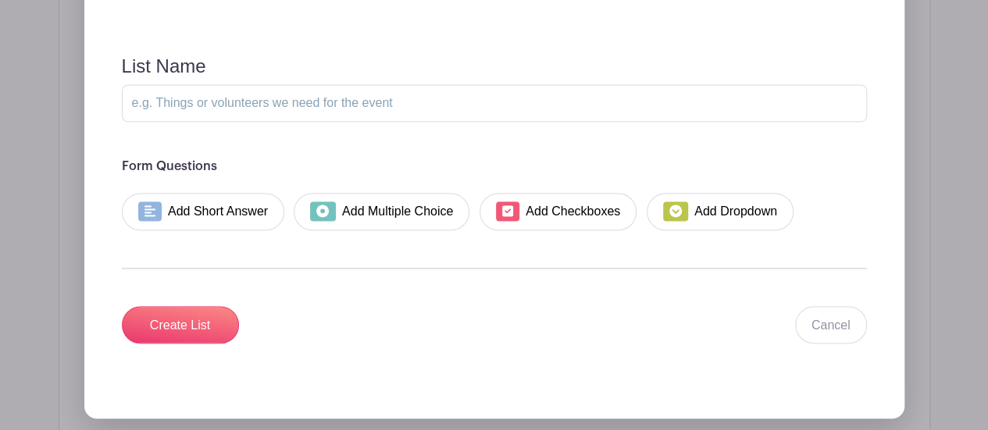
scroll to position [1195, 0]
click at [306, 99] on input "List Name" at bounding box center [494, 102] width 745 height 37
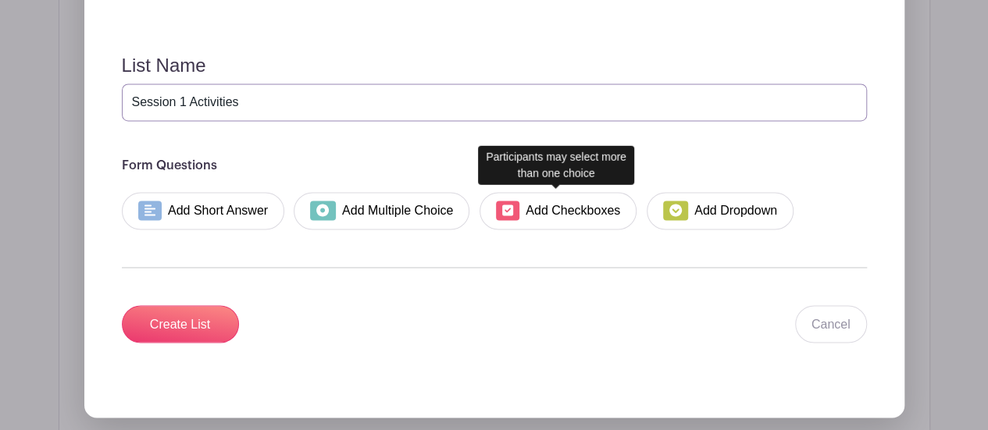
type input "Session 1 Activities"
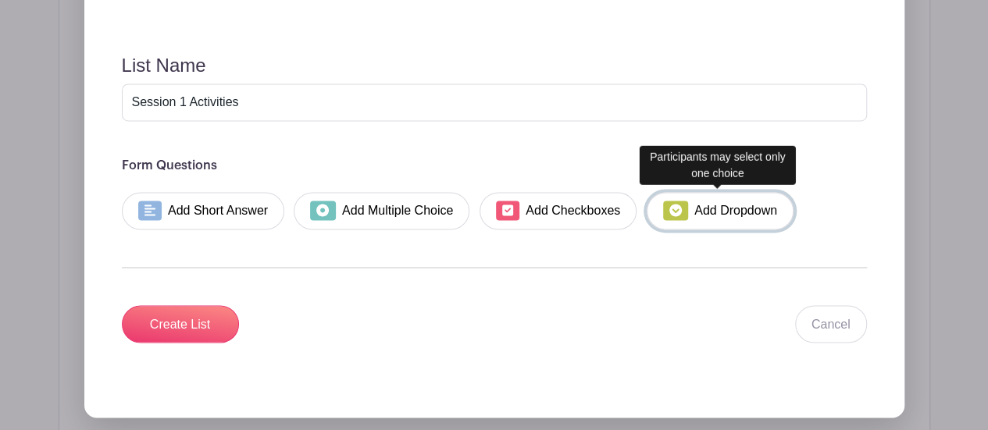
click at [727, 218] on link "Add Dropdown" at bounding box center [720, 210] width 147 height 37
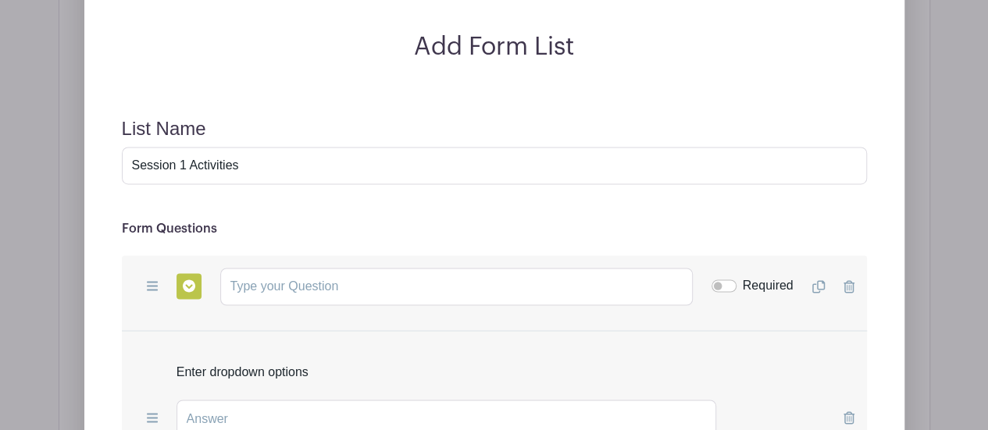
scroll to position [1128, 0]
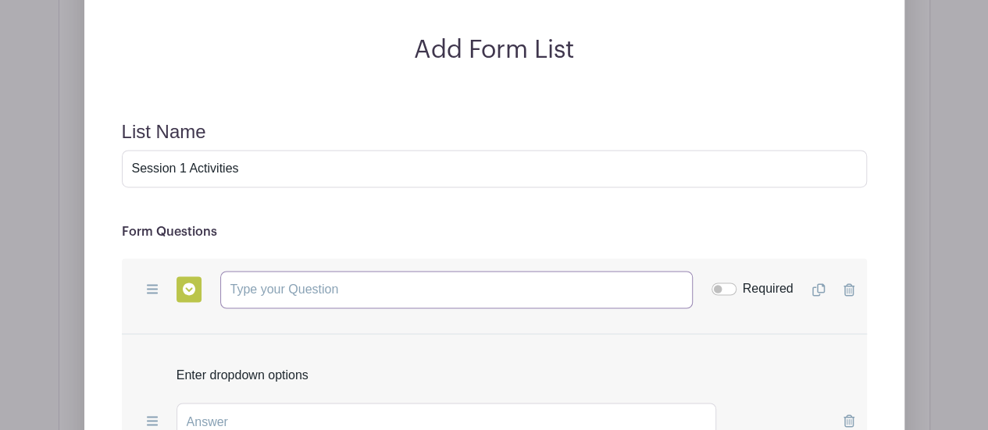
click at [330, 285] on input "text" at bounding box center [456, 289] width 472 height 37
click at [152, 291] on icon at bounding box center [152, 289] width 11 height 12
click at [389, 287] on input "text" at bounding box center [456, 289] width 472 height 37
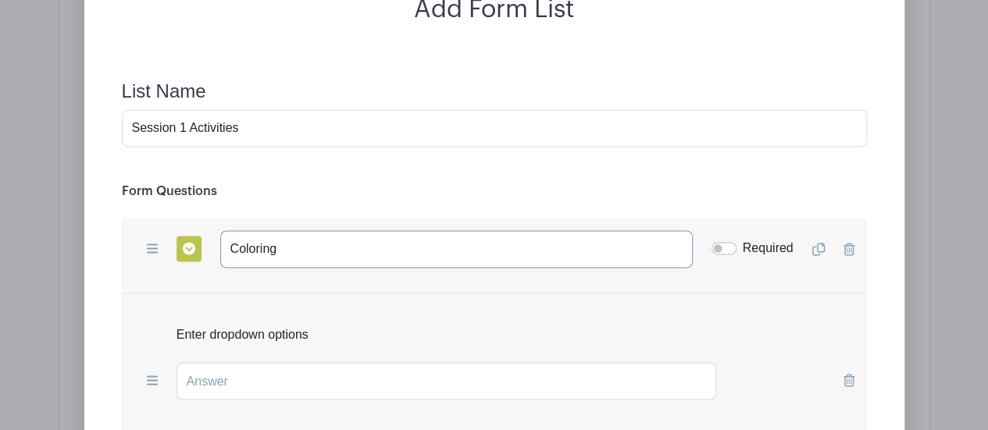
scroll to position [1175, 0]
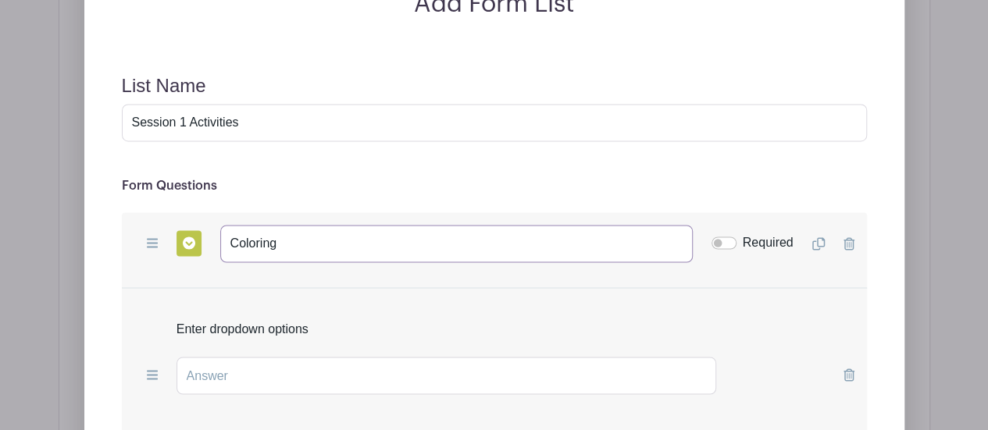
type input "Coloring"
click at [722, 241] on input "Required" at bounding box center [723, 243] width 25 height 12
checkbox input "true"
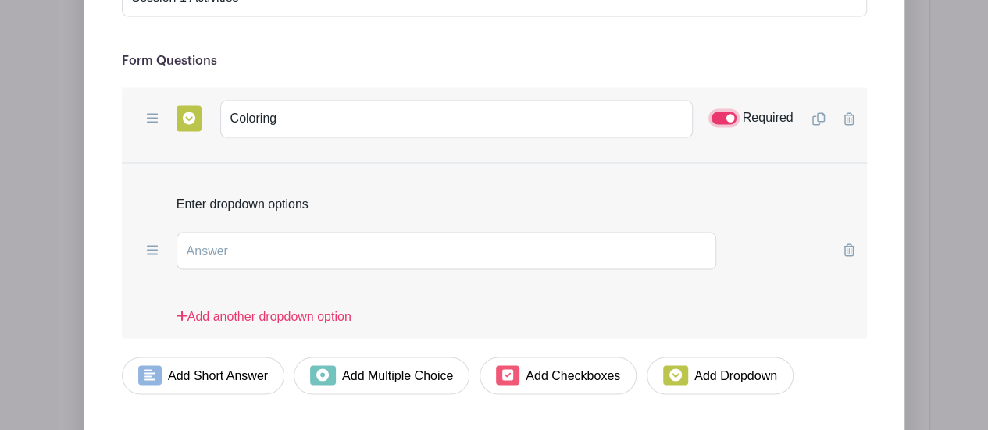
scroll to position [1299, 0]
click at [225, 251] on input "text" at bounding box center [446, 251] width 540 height 37
click at [228, 254] on input "text" at bounding box center [446, 251] width 540 height 37
type input "E-Sports"
click at [208, 312] on link "Add another dropdown option" at bounding box center [263, 323] width 175 height 31
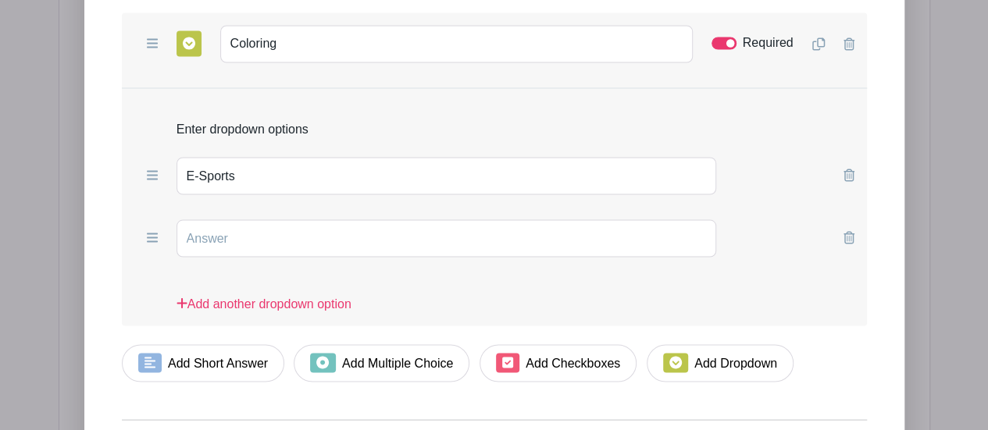
scroll to position [1373, 0]
click at [849, 171] on icon at bounding box center [848, 176] width 11 height 12
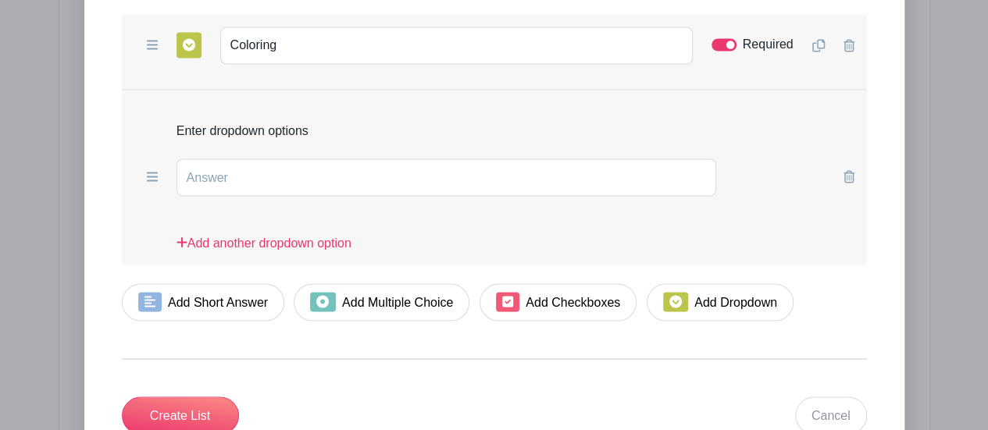
click at [849, 170] on icon at bounding box center [848, 176] width 11 height 12
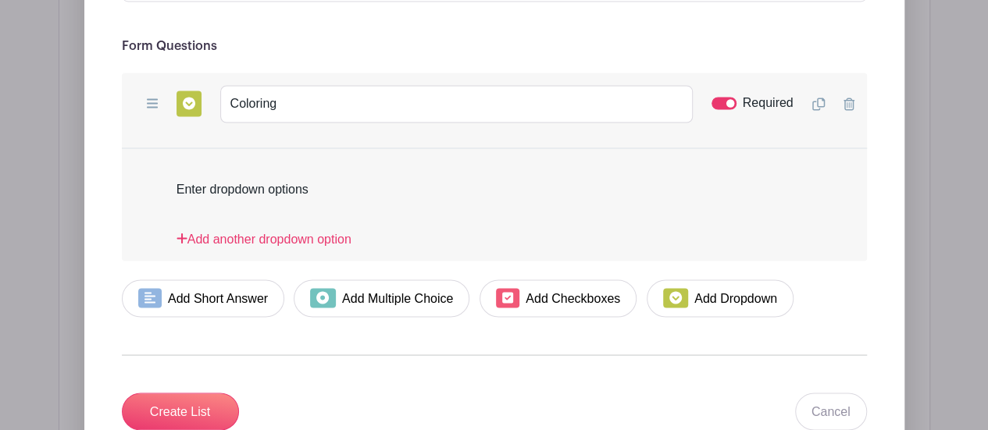
scroll to position [1335, 0]
